Goal: Entertainment & Leisure: Consume media (video, audio)

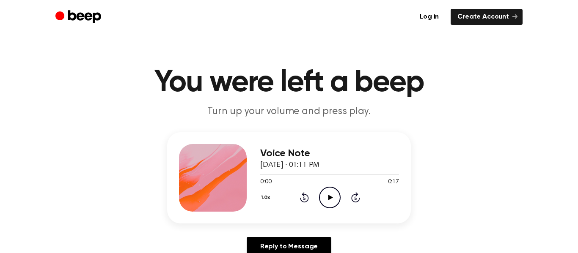
click at [336, 202] on icon "Play Audio" at bounding box center [330, 198] width 22 height 22
click at [328, 207] on circle at bounding box center [329, 197] width 21 height 21
click at [303, 195] on icon at bounding box center [304, 198] width 9 height 10
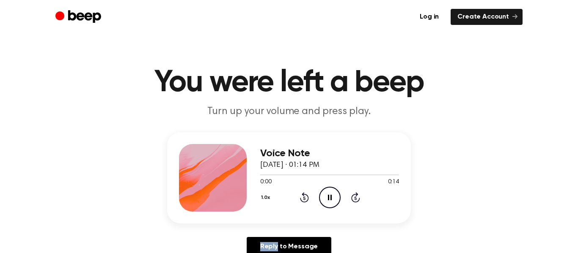
click at [303, 195] on icon at bounding box center [304, 198] width 9 height 10
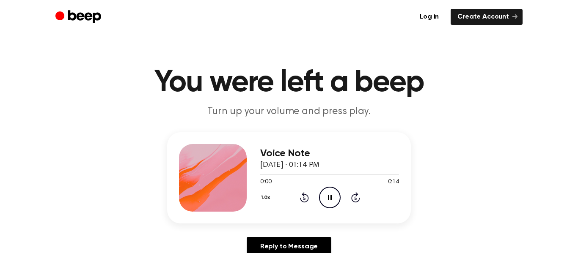
click at [303, 195] on icon at bounding box center [304, 198] width 9 height 10
click at [336, 201] on icon "Play Audio" at bounding box center [330, 198] width 22 height 22
click at [336, 201] on icon "Pause Audio" at bounding box center [330, 198] width 22 height 22
click at [336, 201] on icon "Play Audio" at bounding box center [330, 198] width 22 height 22
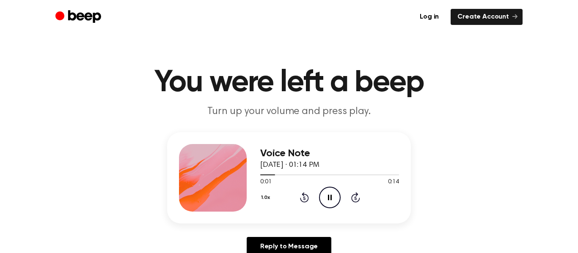
click at [304, 196] on icon at bounding box center [304, 198] width 9 height 10
click at [323, 198] on icon "Pause Audio" at bounding box center [330, 198] width 22 height 22
click at [335, 205] on icon "Play Audio" at bounding box center [330, 198] width 22 height 22
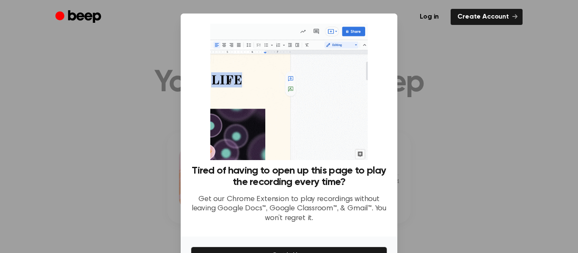
click at [468, 108] on div at bounding box center [289, 126] width 578 height 253
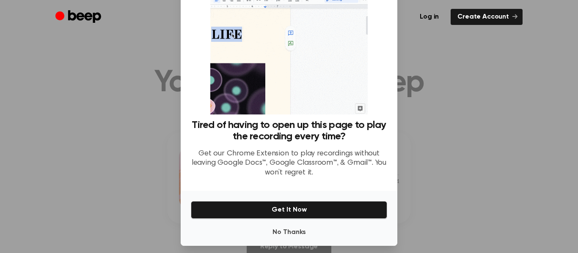
scroll to position [52, 0]
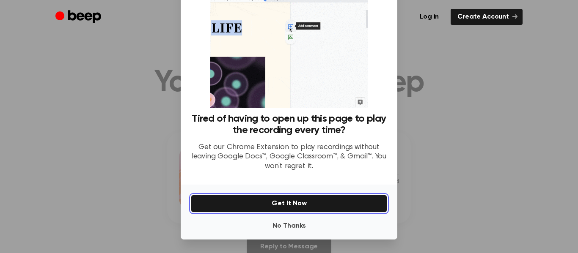
click at [346, 202] on button "Get It Now" at bounding box center [289, 204] width 196 height 18
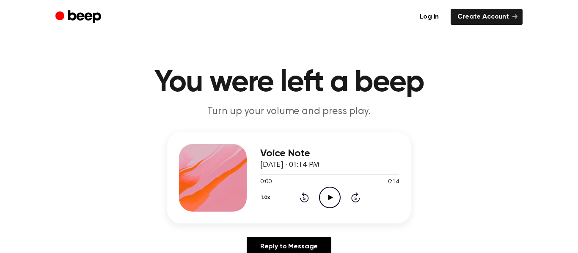
click at [328, 203] on icon "Play Audio" at bounding box center [330, 198] width 22 height 22
click at [322, 199] on icon "Play Audio" at bounding box center [330, 198] width 22 height 22
click at [330, 201] on icon "Play Audio" at bounding box center [330, 198] width 22 height 22
click at [330, 201] on icon "Pause Audio" at bounding box center [330, 198] width 22 height 22
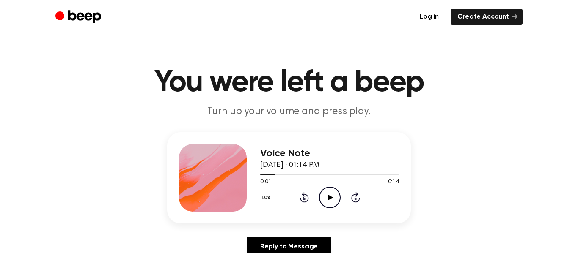
click at [330, 201] on icon "Play Audio" at bounding box center [330, 198] width 22 height 22
click at [330, 201] on icon "Pause Audio" at bounding box center [330, 198] width 22 height 22
click at [330, 201] on icon "Play Audio" at bounding box center [330, 198] width 22 height 22
click at [330, 201] on icon "Pause Audio" at bounding box center [330, 198] width 22 height 22
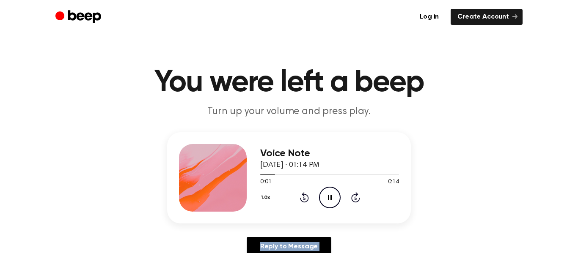
click at [330, 201] on icon "Pause Audio" at bounding box center [330, 198] width 22 height 22
click at [300, 199] on icon at bounding box center [304, 198] width 9 height 10
click at [303, 199] on icon "Rewind 5 seconds" at bounding box center [304, 197] width 9 height 11
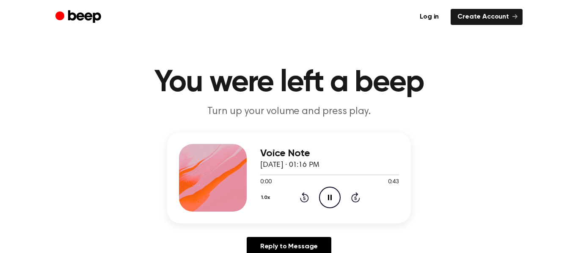
click at [355, 193] on icon at bounding box center [355, 198] width 9 height 10
click at [356, 195] on icon at bounding box center [355, 198] width 9 height 10
click at [355, 193] on icon "Skip 5 seconds" at bounding box center [355, 197] width 9 height 11
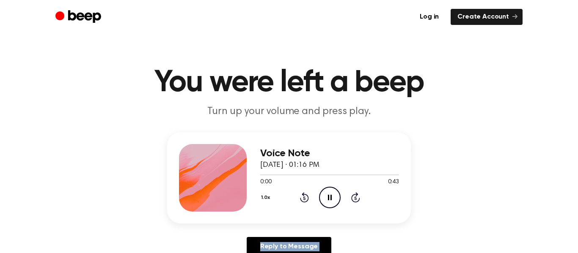
click at [355, 193] on icon "Skip 5 seconds" at bounding box center [355, 197] width 9 height 11
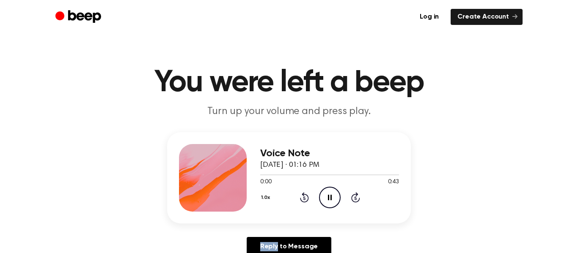
click at [355, 193] on icon "Skip 5 seconds" at bounding box center [355, 197] width 9 height 11
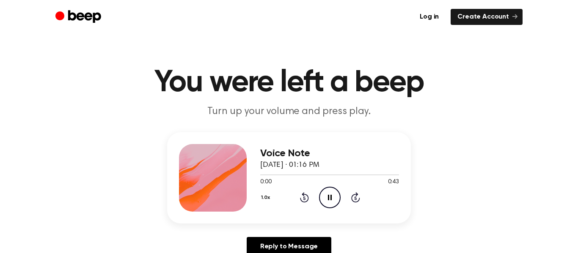
click at [355, 193] on icon "Skip 5 seconds" at bounding box center [355, 197] width 9 height 11
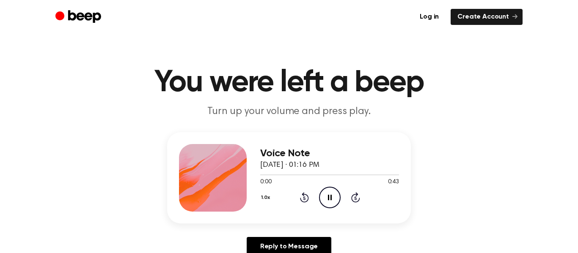
click at [355, 193] on icon "Skip 5 seconds" at bounding box center [355, 197] width 9 height 11
click at [355, 194] on icon at bounding box center [355, 198] width 9 height 10
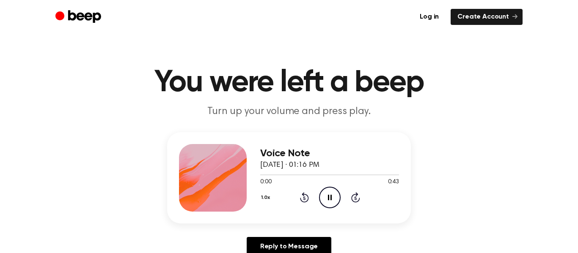
click at [356, 196] on icon at bounding box center [355, 198] width 9 height 10
click at [356, 195] on icon at bounding box center [355, 198] width 9 height 10
click at [355, 196] on icon at bounding box center [355, 198] width 9 height 10
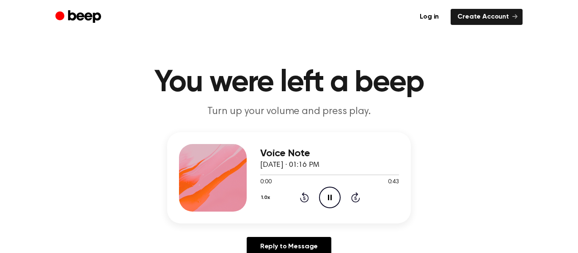
click at [358, 196] on icon "Skip 5 seconds" at bounding box center [355, 197] width 9 height 11
click at [306, 198] on icon "Rewind 5 seconds" at bounding box center [304, 197] width 9 height 11
click at [359, 199] on icon at bounding box center [355, 198] width 9 height 10
click at [304, 201] on icon "Rewind 5 seconds" at bounding box center [304, 197] width 9 height 11
click at [331, 198] on icon "Pause Audio" at bounding box center [330, 198] width 22 height 22
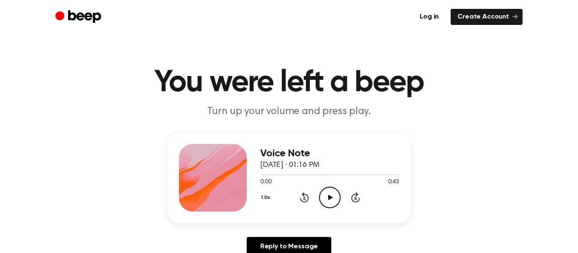
click at [333, 204] on icon "Play Audio" at bounding box center [330, 198] width 22 height 22
